Goal: Information Seeking & Learning: Learn about a topic

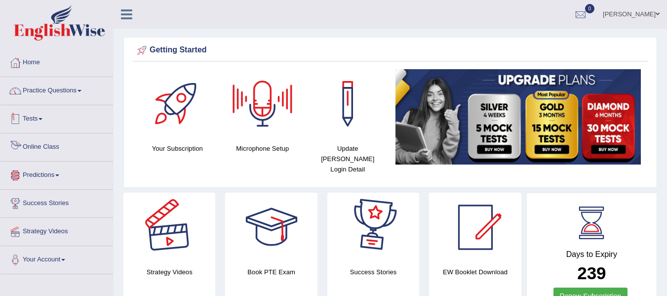
click at [77, 95] on link "Practice Questions" at bounding box center [56, 89] width 113 height 25
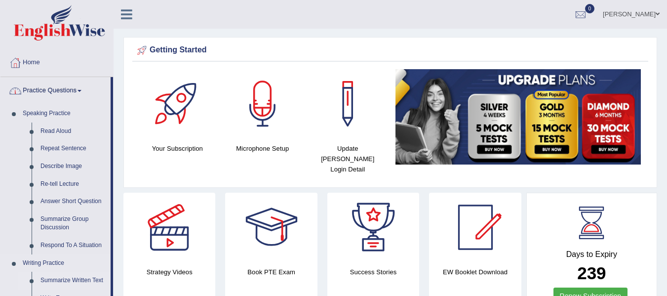
scroll to position [49, 0]
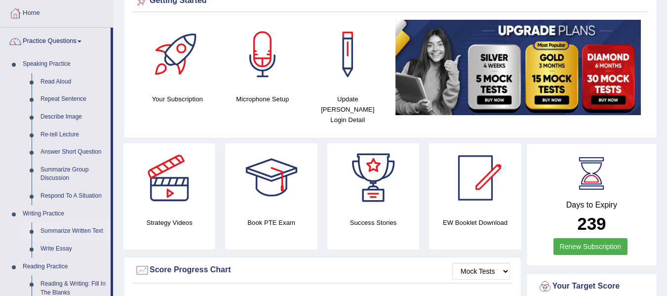
click at [79, 230] on link "Summarize Written Text" at bounding box center [73, 231] width 75 height 18
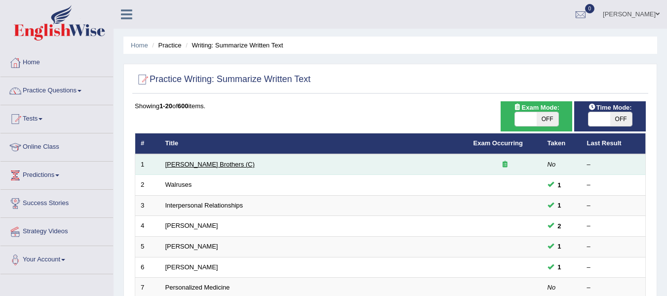
click at [211, 165] on link "[PERSON_NAME] Brothers (C)" at bounding box center [209, 163] width 89 height 7
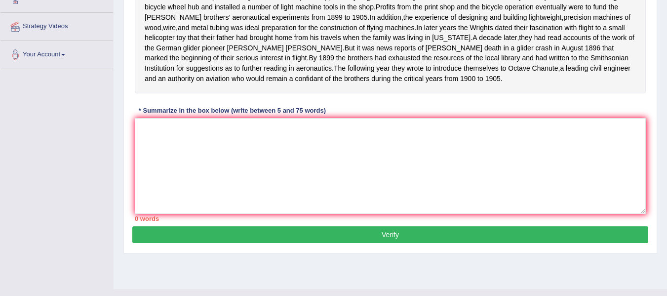
scroll to position [223, 0]
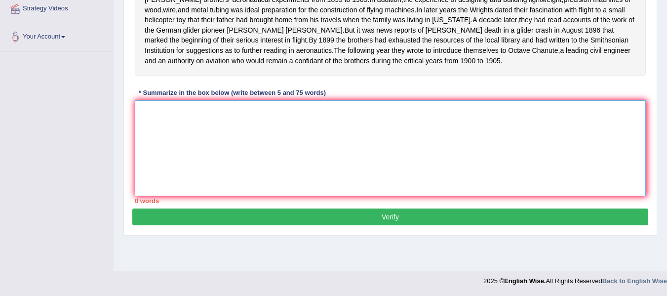
click at [387, 166] on textarea at bounding box center [390, 148] width 511 height 96
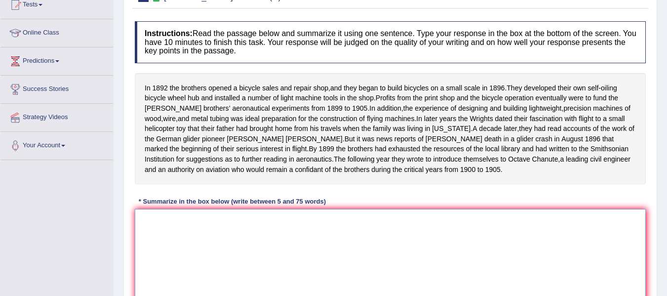
scroll to position [114, 0]
click at [219, 239] on textarea at bounding box center [390, 257] width 511 height 96
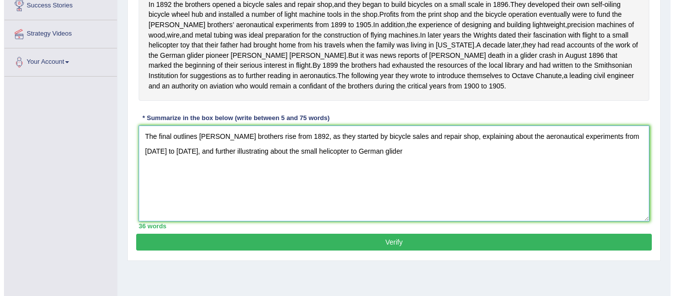
scroll to position [198, 0]
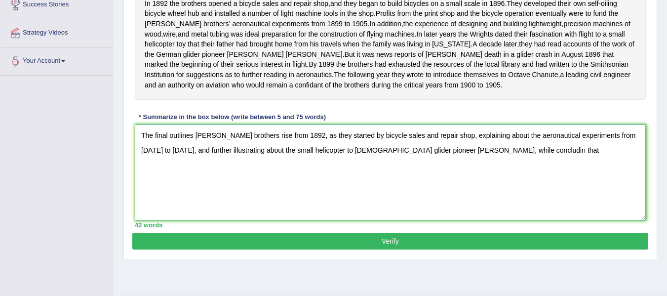
click at [478, 159] on textarea "The final outlines [PERSON_NAME] brothers rise from 1892, as they started by bi…" at bounding box center [390, 172] width 511 height 96
click at [532, 172] on textarea "The final outlines [PERSON_NAME] brothers rise from 1892, as they started by bi…" at bounding box center [390, 172] width 511 height 96
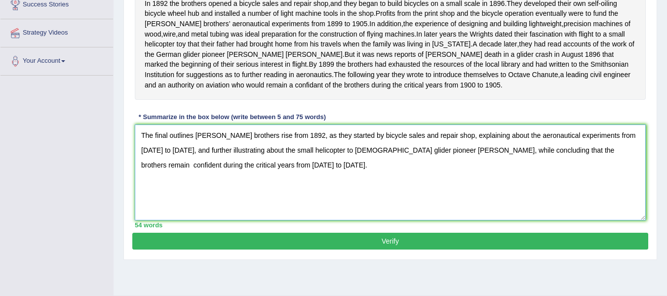
type textarea "The final outlines [PERSON_NAME] brothers rise from 1892, as they started by bi…"
click at [427, 249] on button "Verify" at bounding box center [390, 240] width 516 height 17
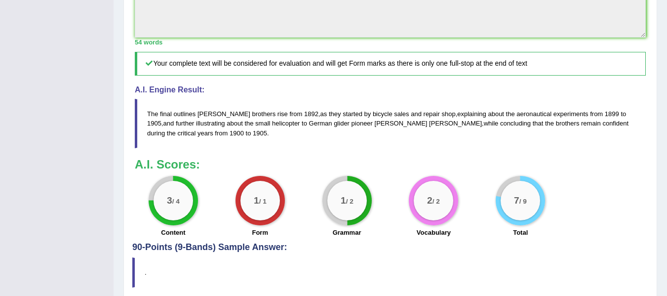
scroll to position [370, 0]
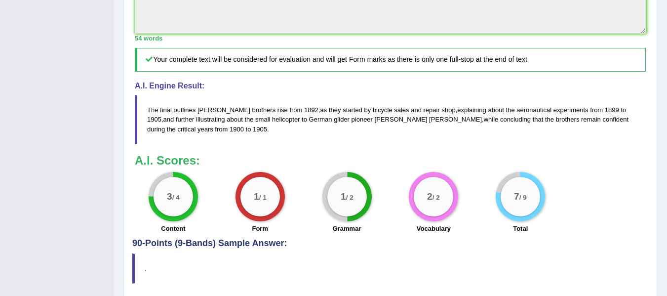
click at [427, 248] on h4 "90-Points (9-Bands) Sample Answer:" at bounding box center [390, 3] width 516 height 491
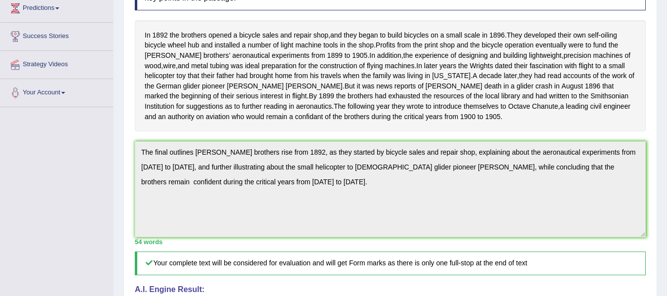
scroll to position [168, 0]
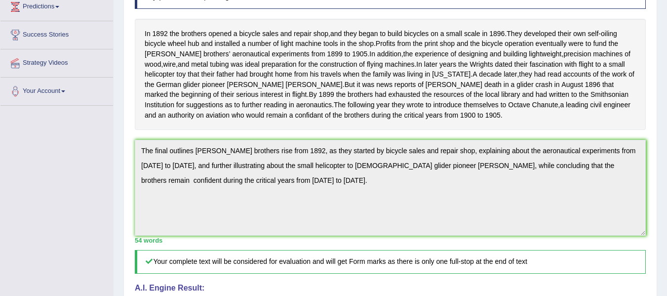
click at [440, 245] on div "54 words" at bounding box center [390, 239] width 511 height 9
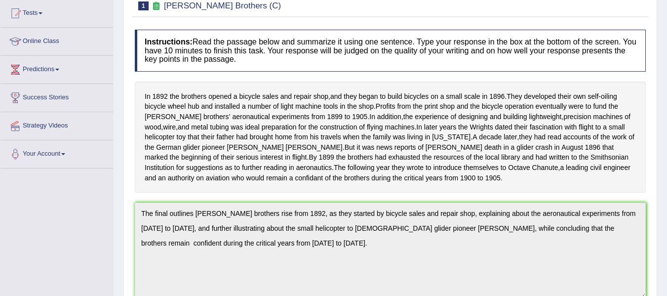
scroll to position [0, 0]
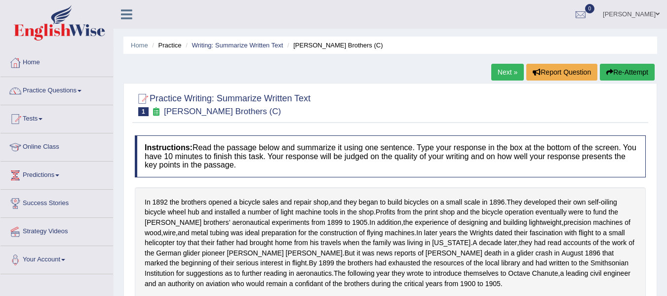
click at [502, 70] on link "Next »" at bounding box center [507, 72] width 33 height 17
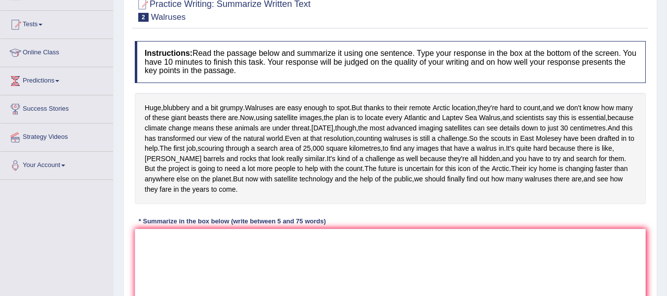
scroll to position [95, 0]
